Goal: Use online tool/utility: Utilize a website feature to perform a specific function

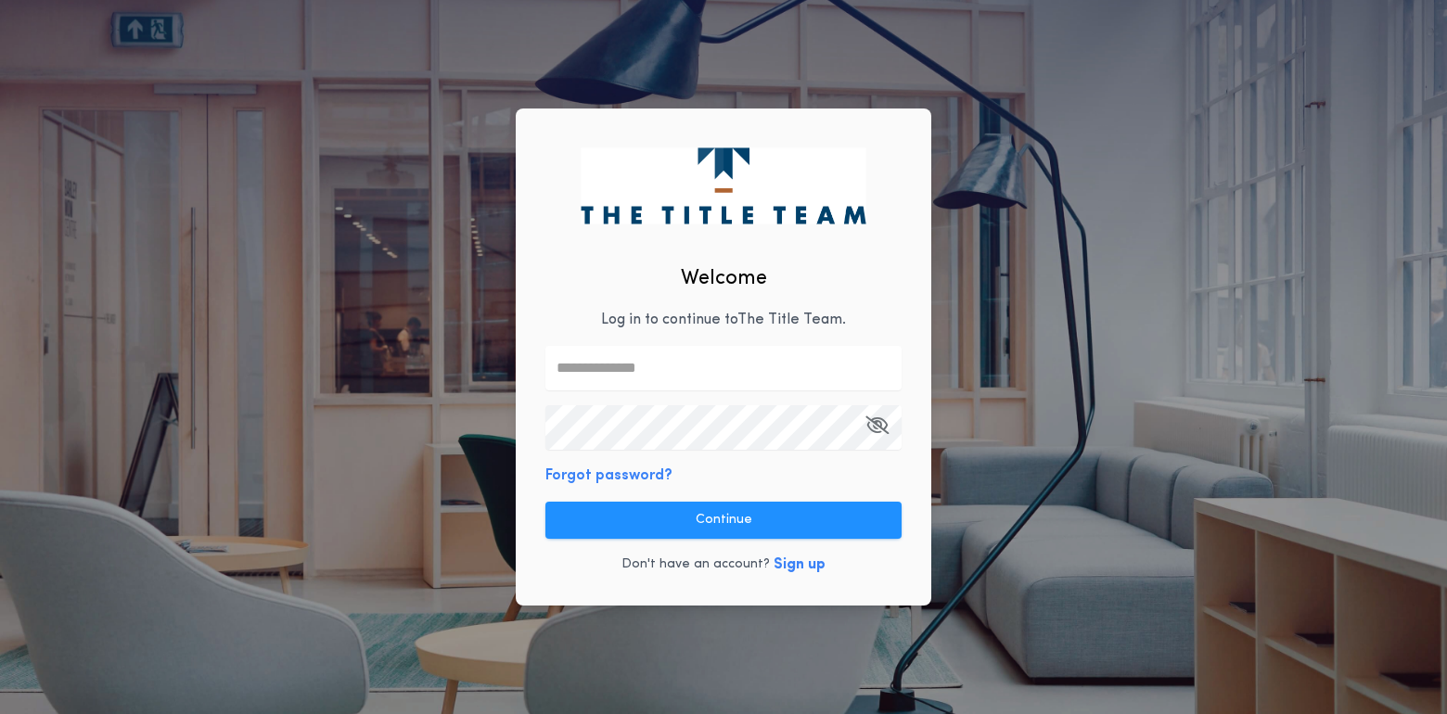
click at [654, 308] on div "Welcome Log in to continue to The Title Team . Forgot password? Continue Don't …" at bounding box center [724, 357] width 416 height 497
click at [651, 363] on input "text" at bounding box center [723, 368] width 356 height 45
type input "**********"
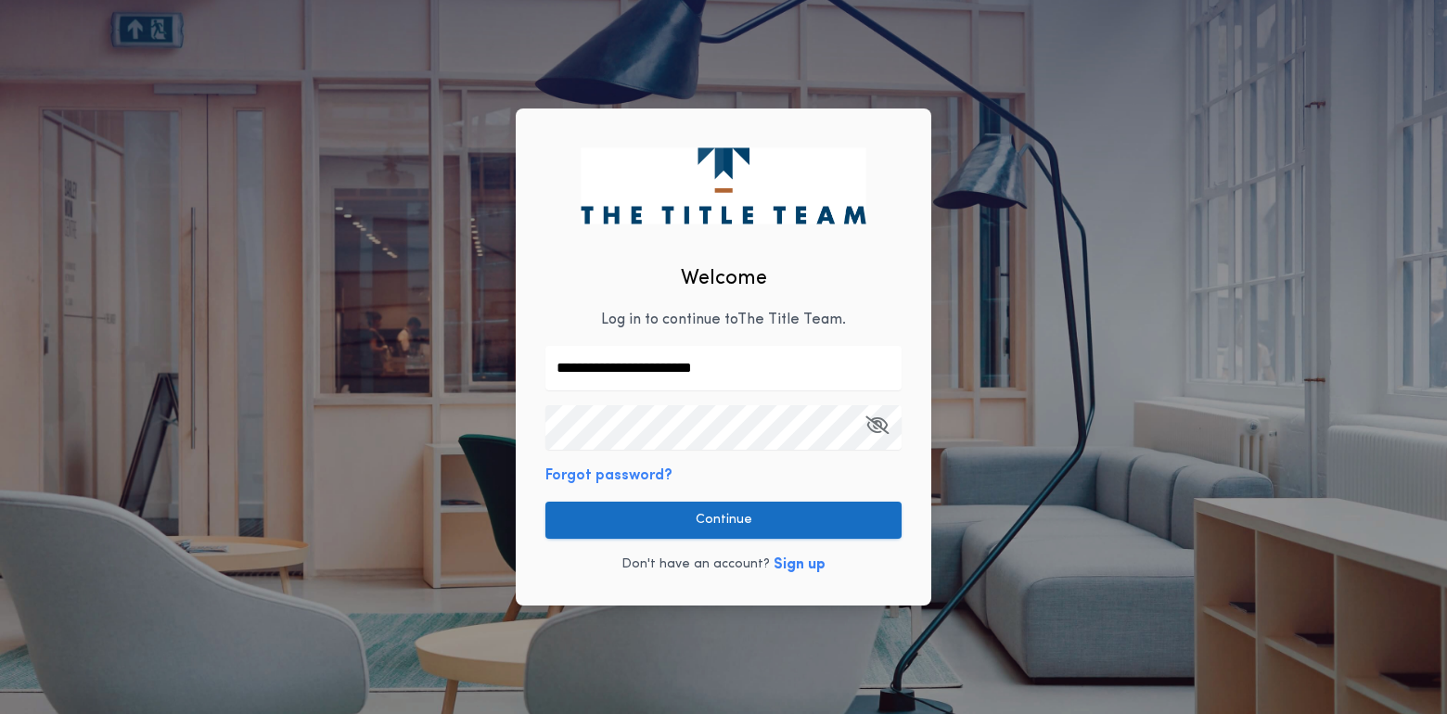
click at [703, 519] on button "Continue" at bounding box center [723, 520] width 356 height 37
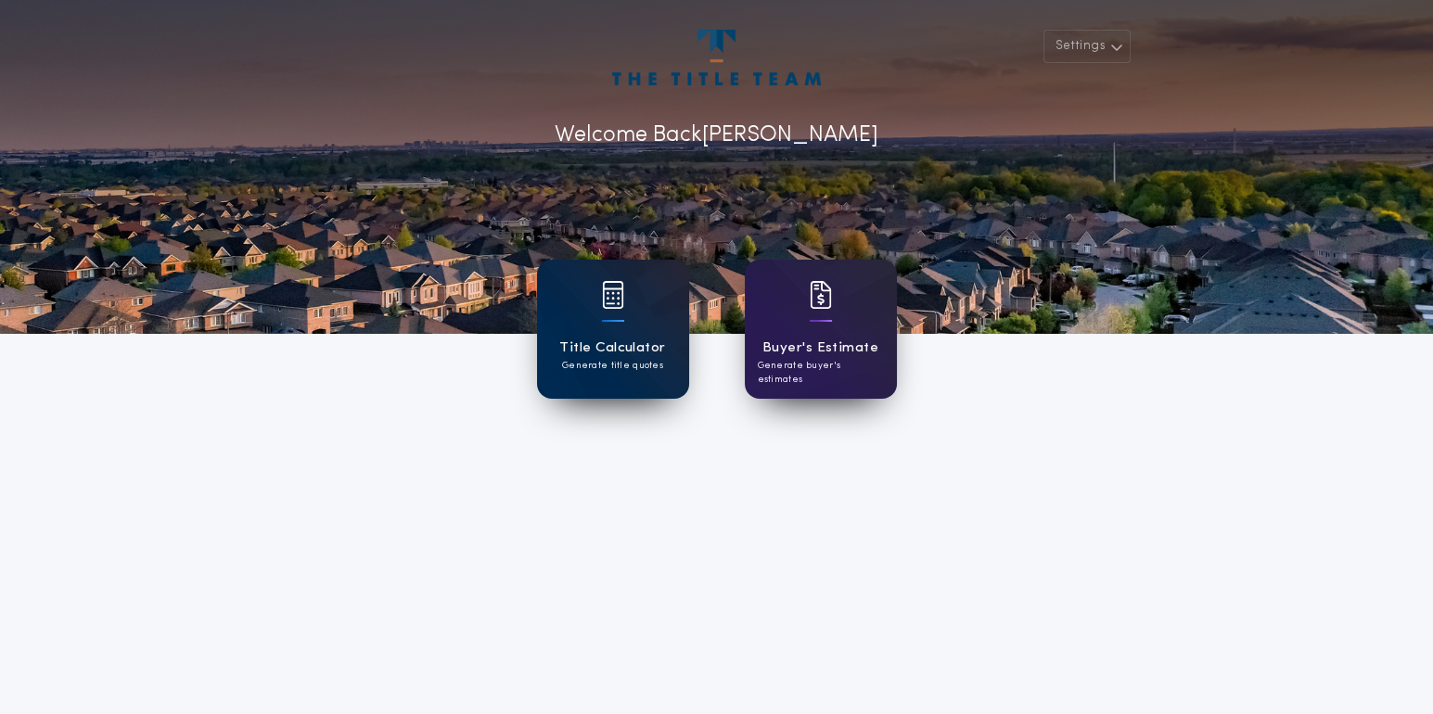
click at [627, 318] on div "Title Calculator Generate title quotes" at bounding box center [613, 329] width 152 height 139
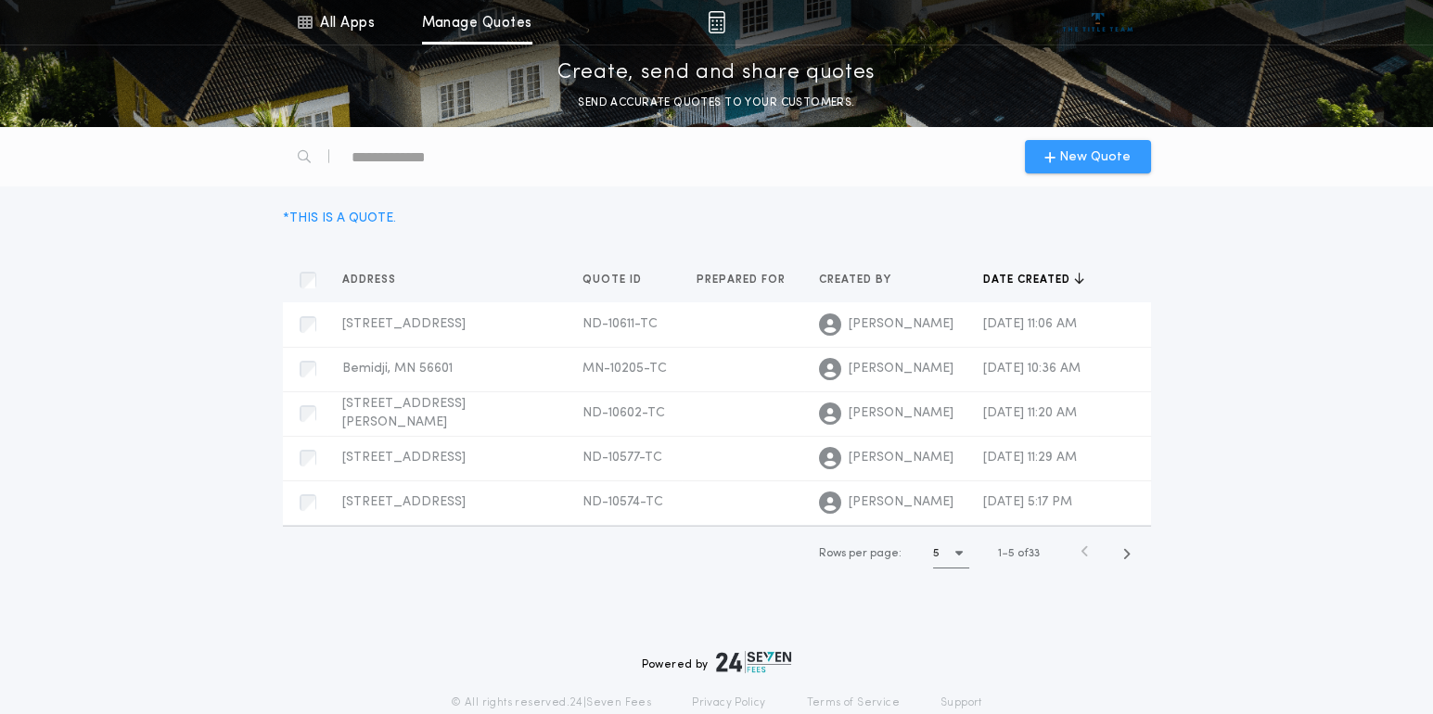
click at [1110, 156] on span "New Quote" at bounding box center [1094, 156] width 71 height 19
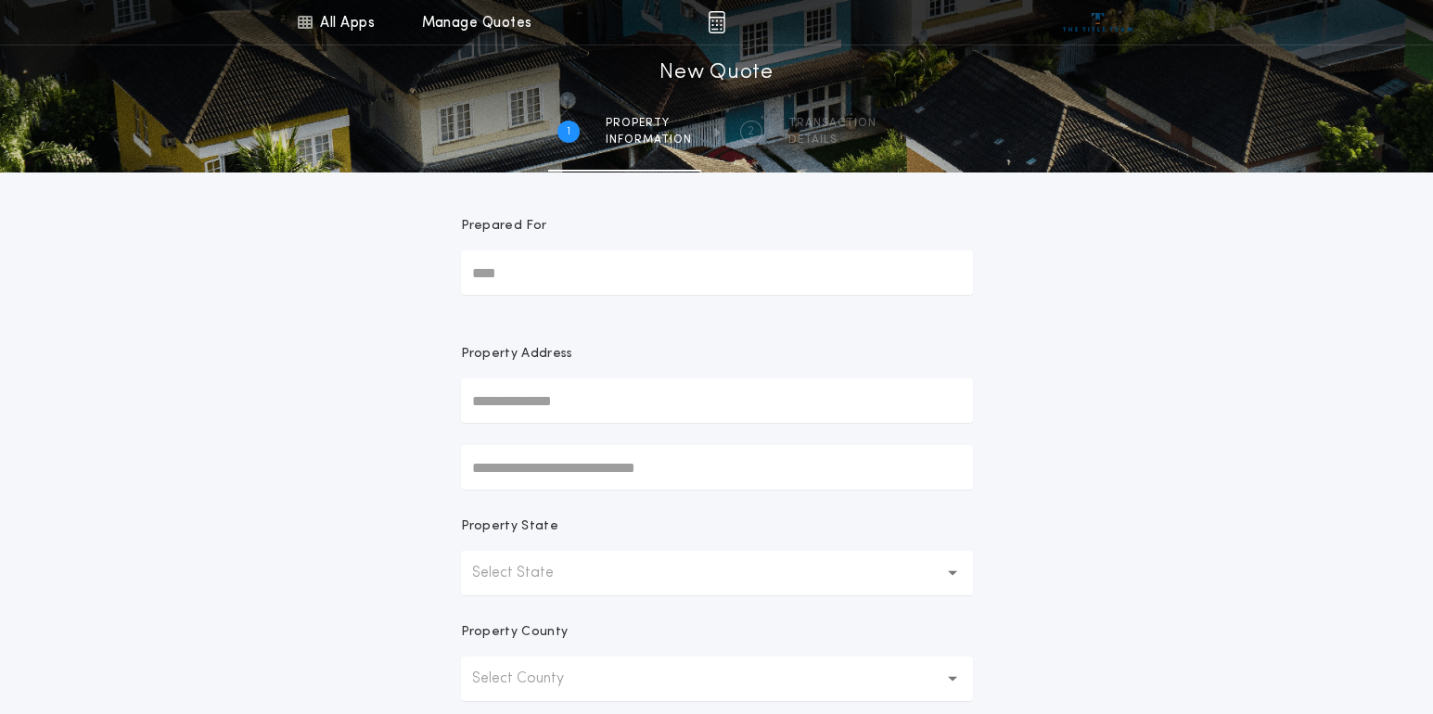
click at [528, 397] on input "text" at bounding box center [717, 400] width 512 height 45
type input "**********"
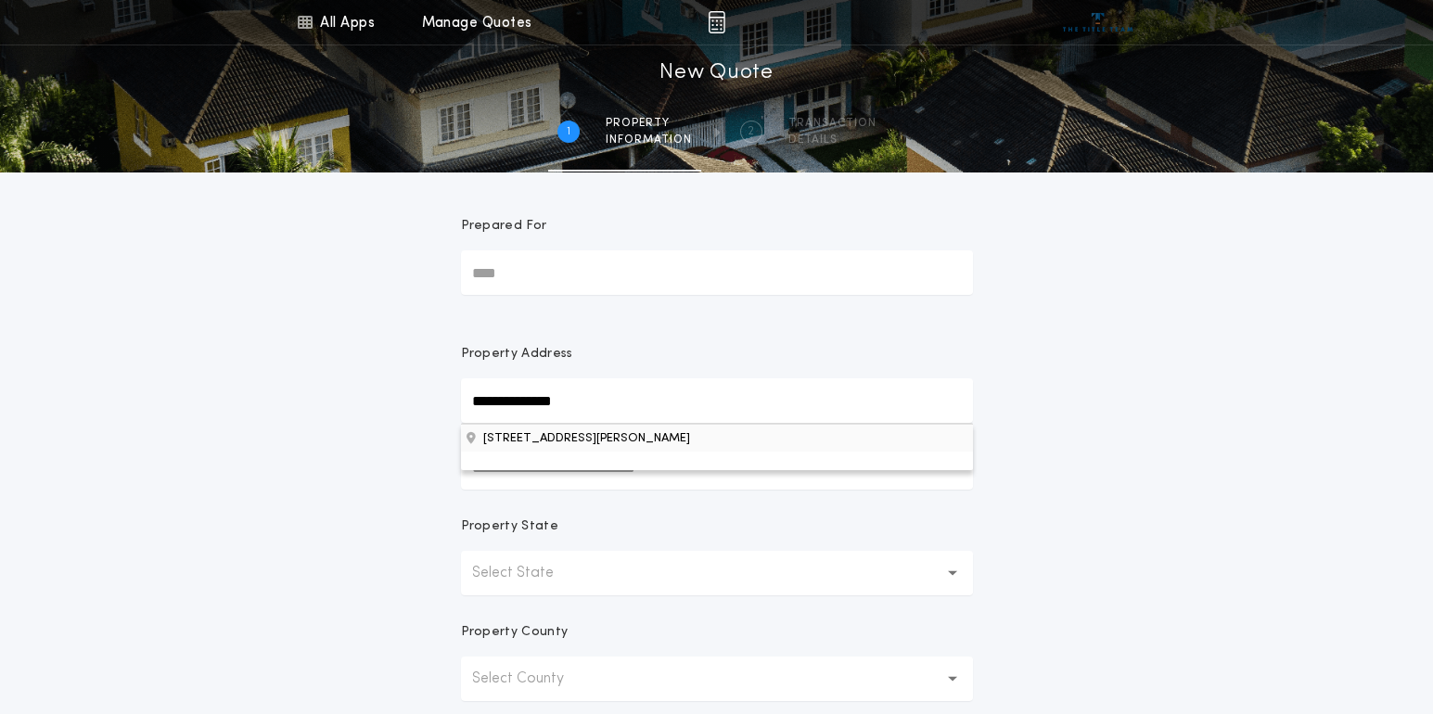
click at [570, 437] on button "[STREET_ADDRESS][PERSON_NAME]" at bounding box center [717, 438] width 512 height 28
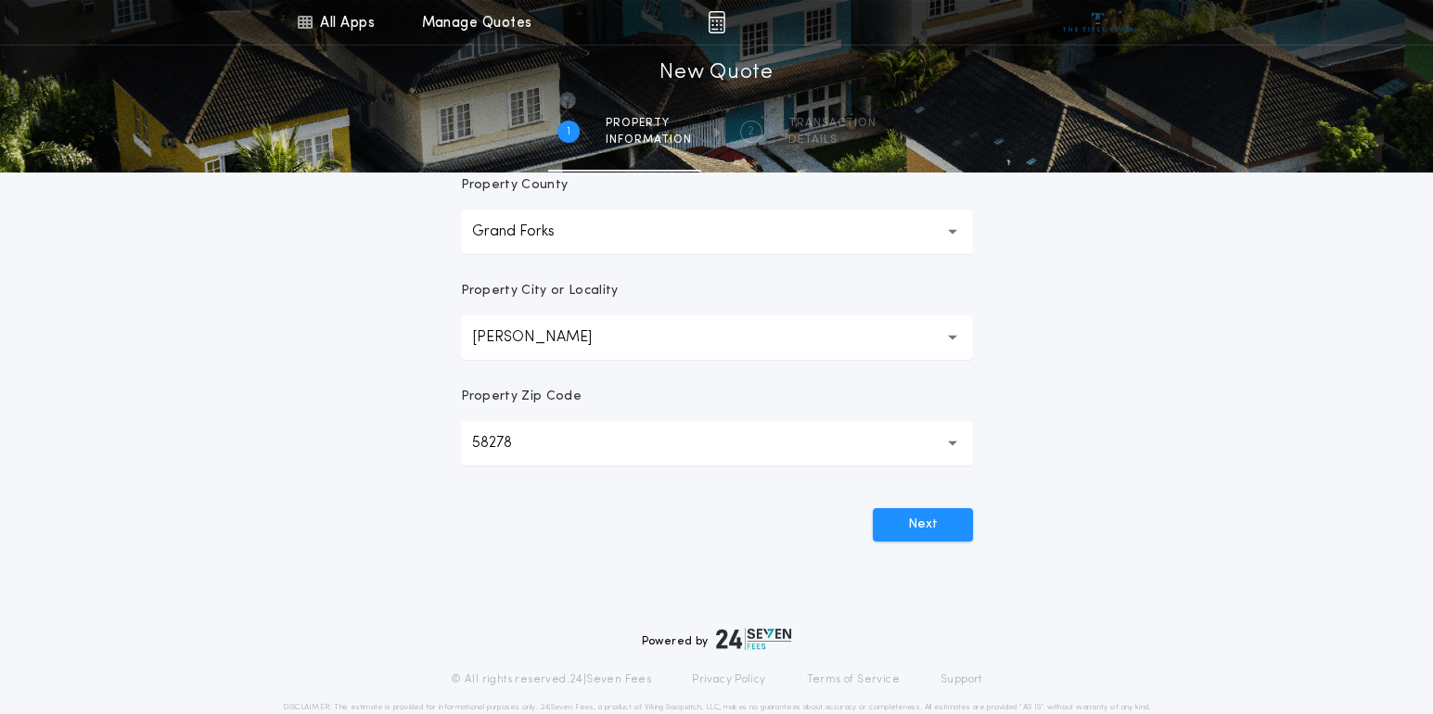
scroll to position [493, 0]
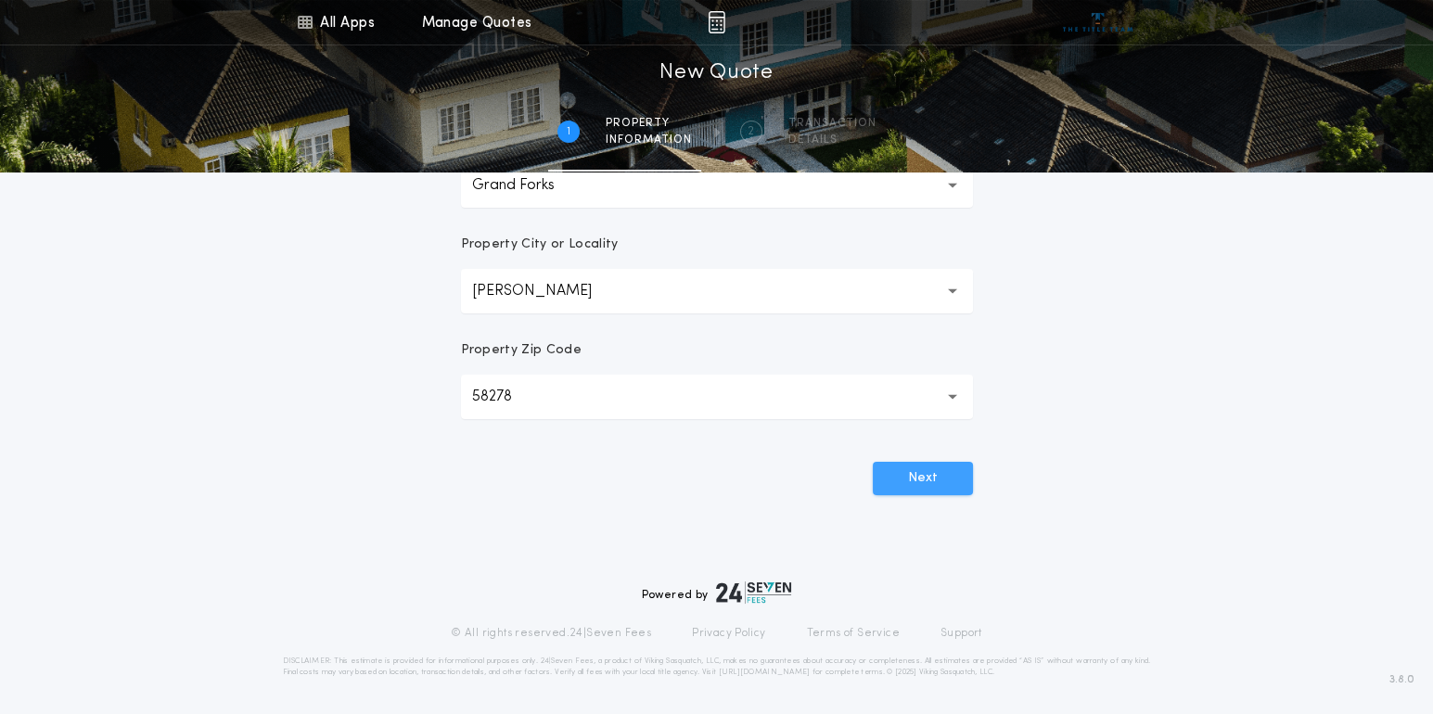
click at [924, 469] on button "Next" at bounding box center [923, 478] width 100 height 33
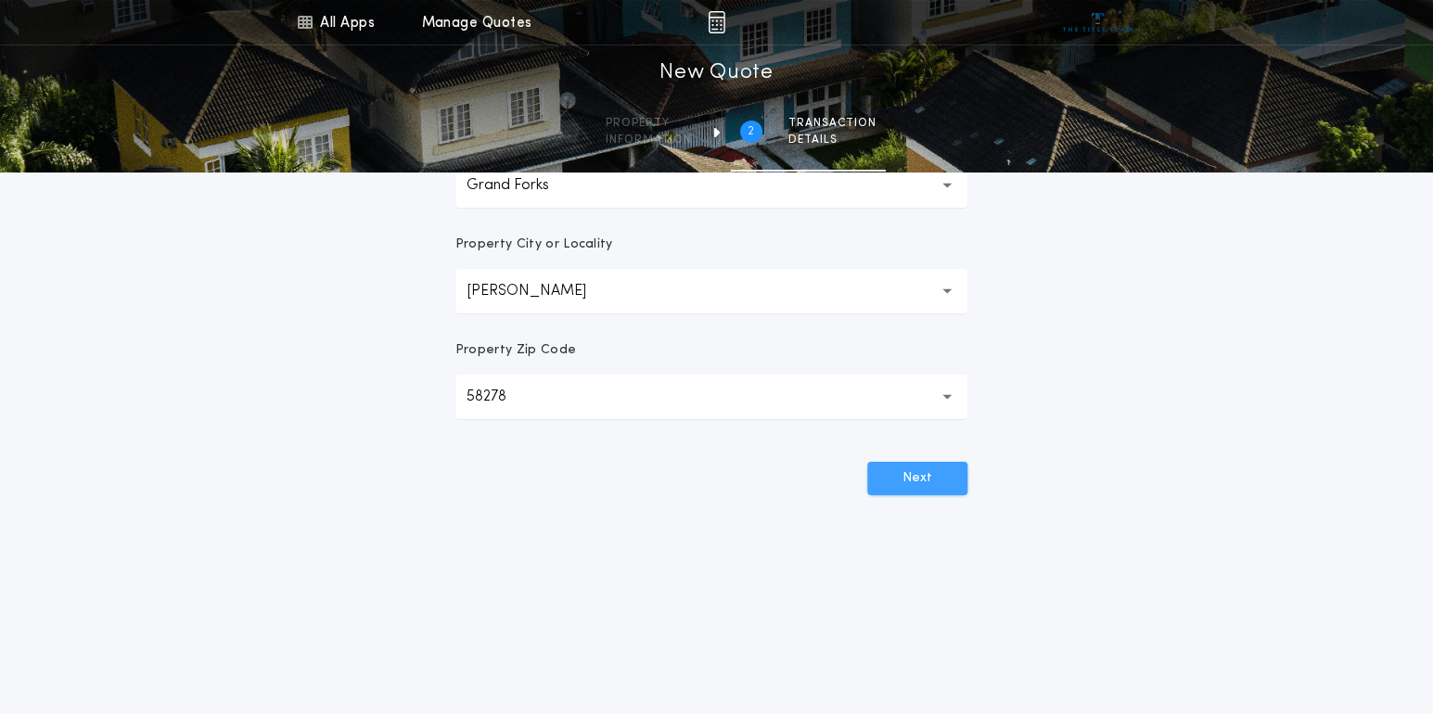
scroll to position [0, 0]
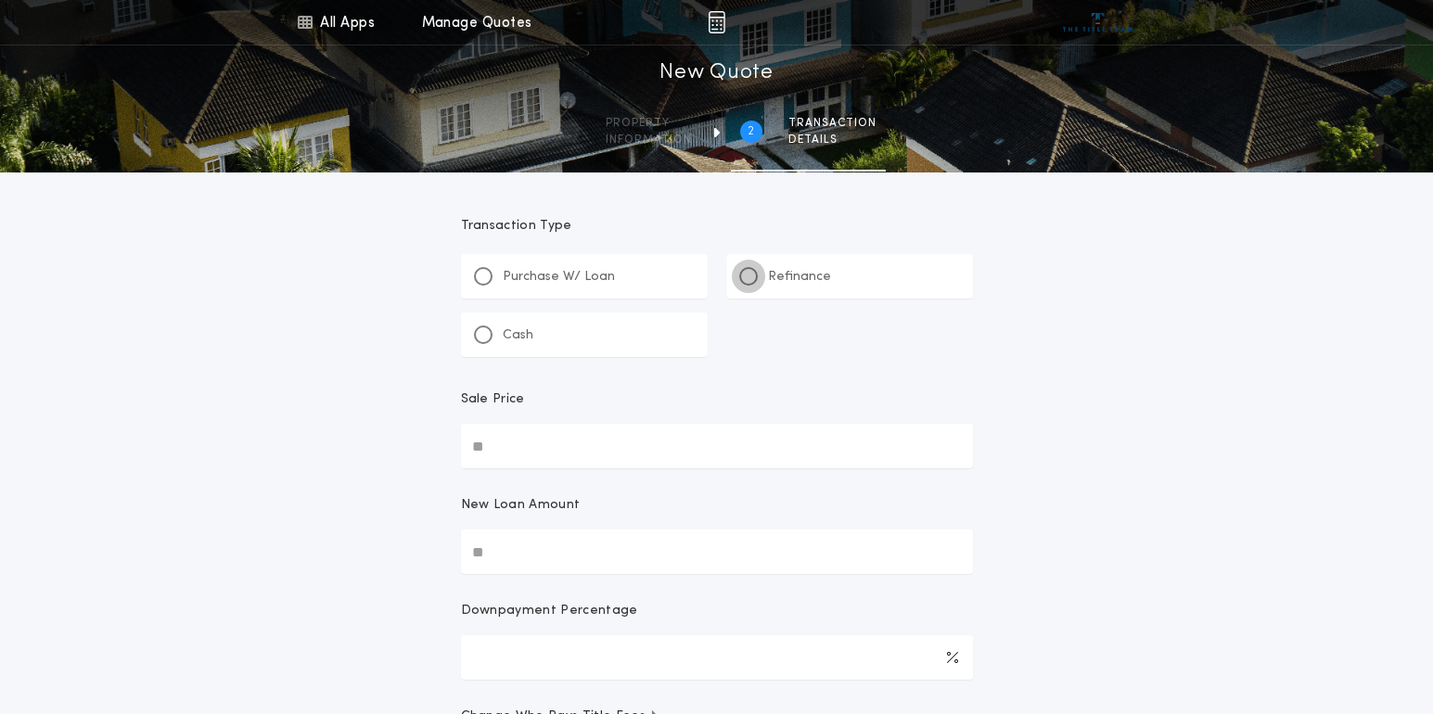
click at [751, 275] on div at bounding box center [748, 276] width 9 height 9
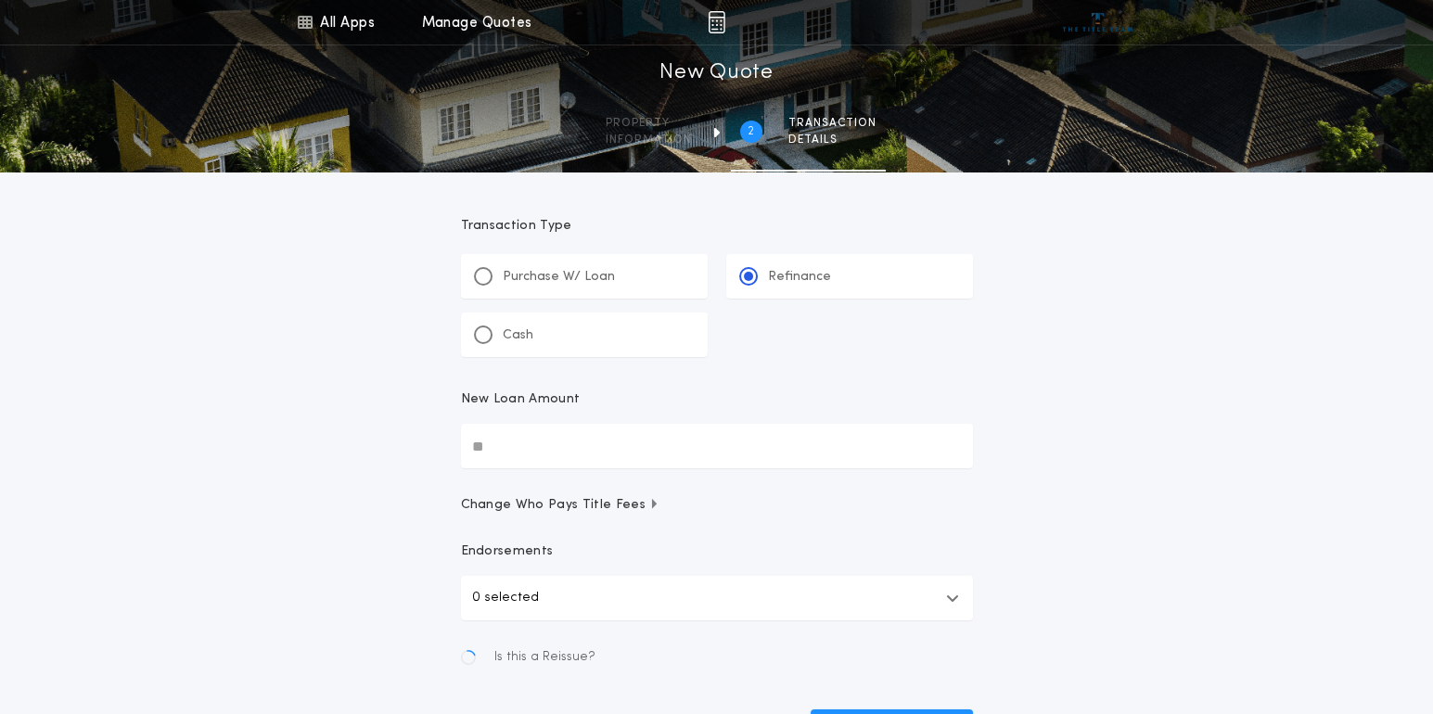
click at [526, 451] on input "New Loan Amount" at bounding box center [717, 446] width 512 height 45
type input "********"
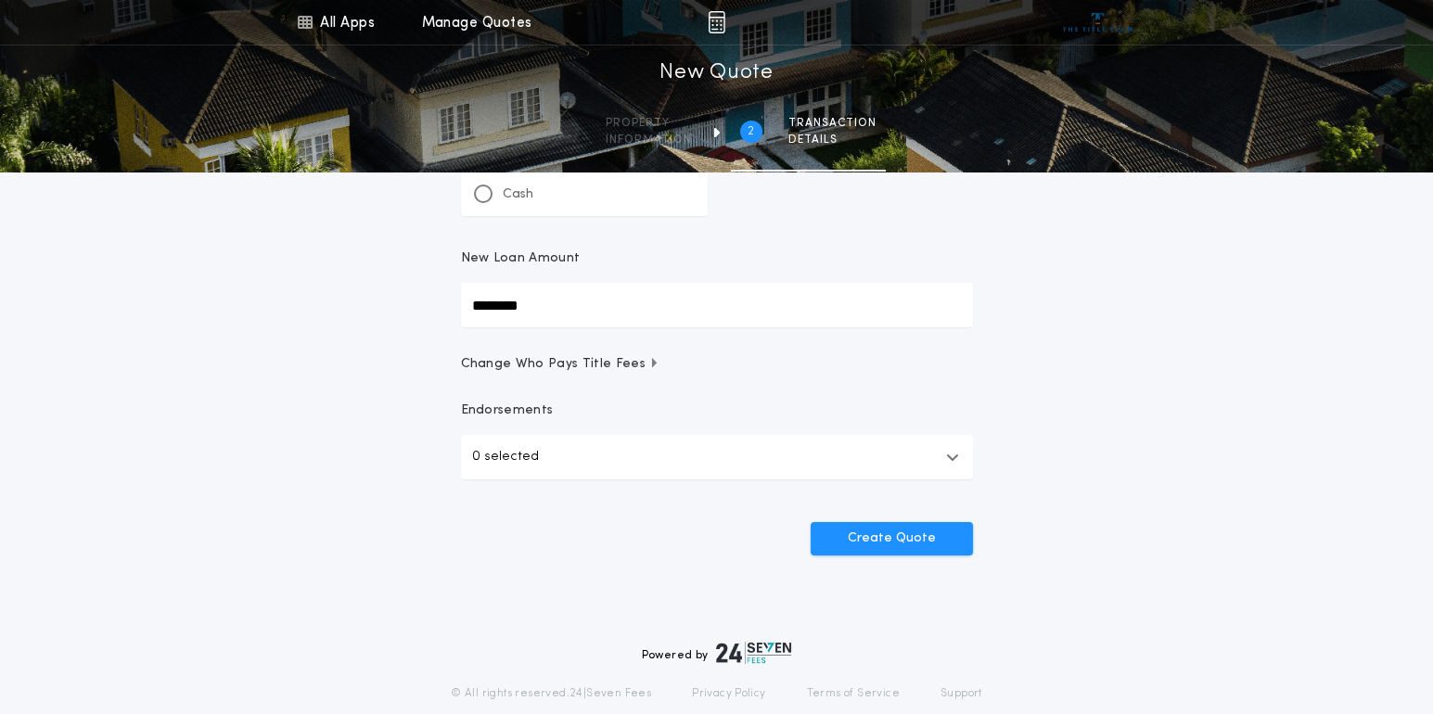
scroll to position [201, 0]
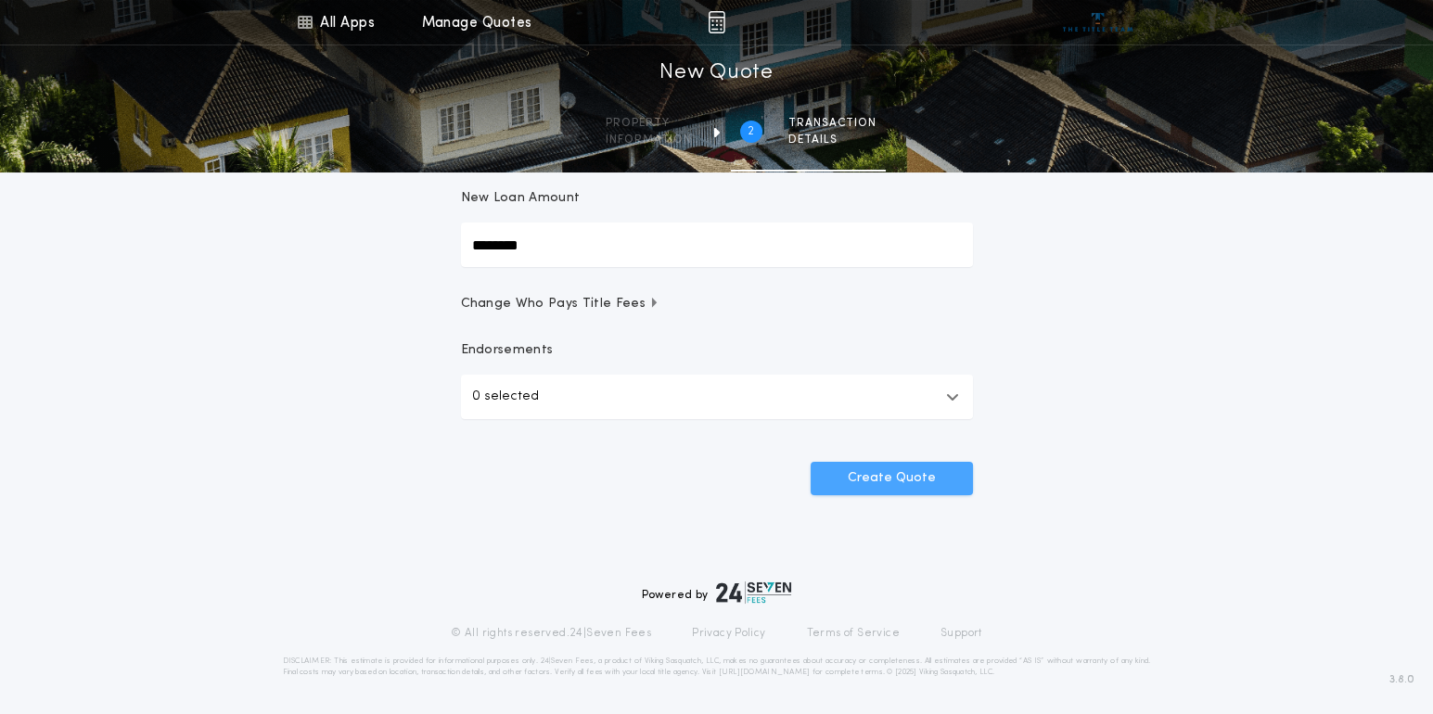
click at [916, 489] on button "Create Quote" at bounding box center [892, 478] width 162 height 33
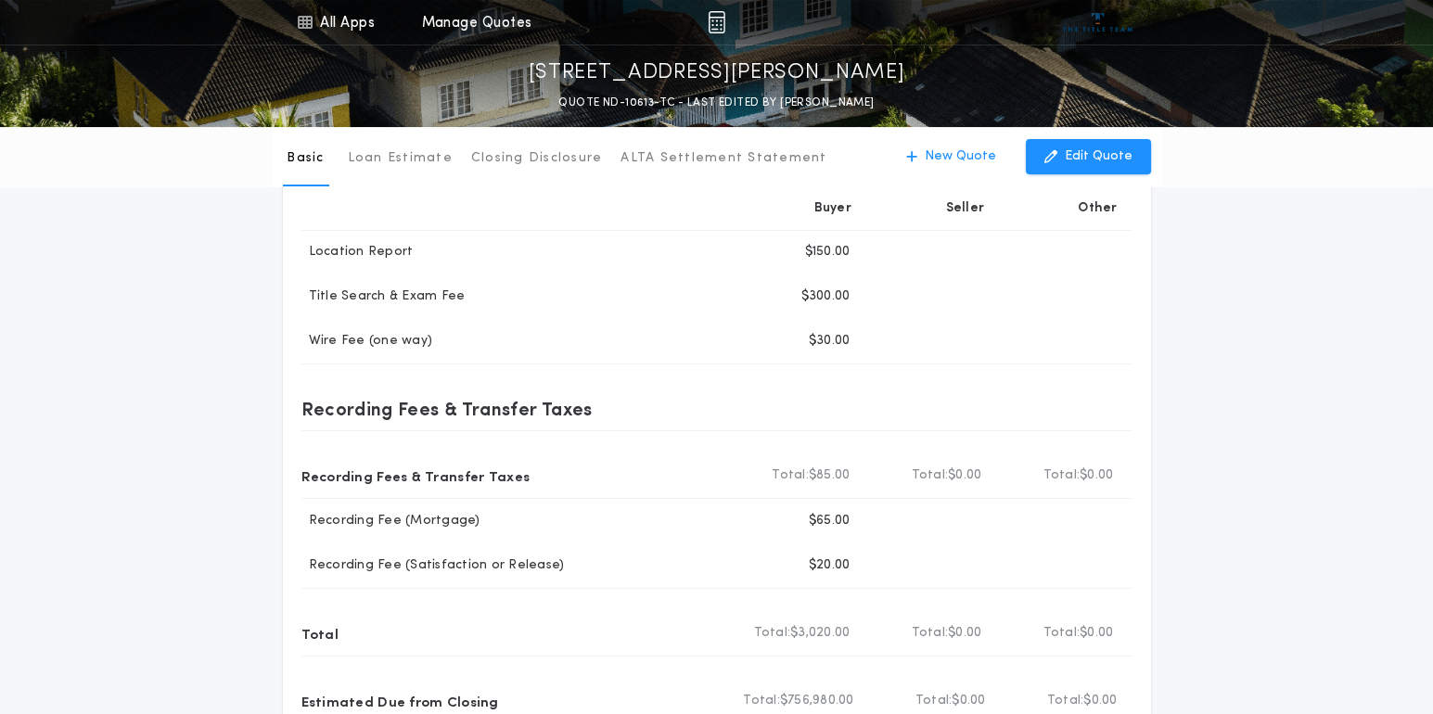
scroll to position [695, 0]
